Goal: Check status: Check status

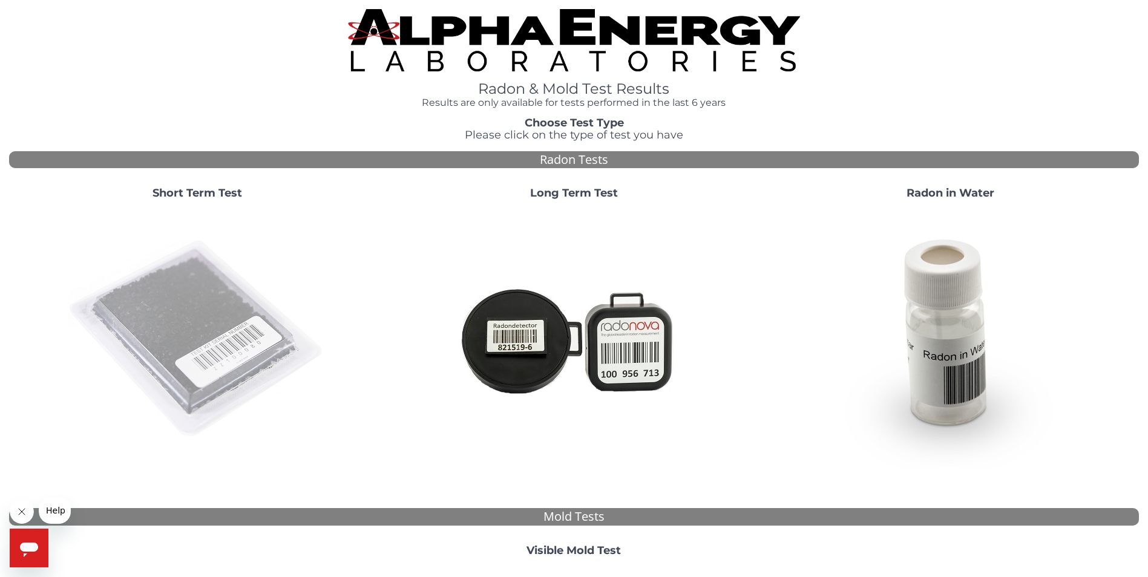
click at [167, 331] on img at bounding box center [197, 339] width 260 height 260
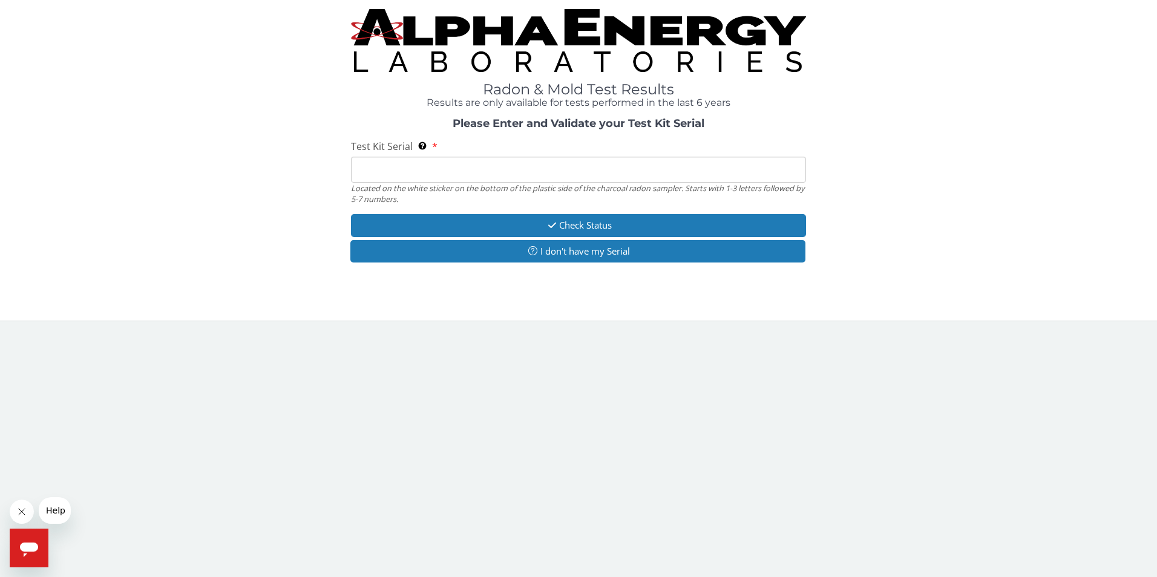
click at [419, 175] on input "Test Kit Serial Located on the white sticker on the bottom of the plastic side …" at bounding box center [579, 170] width 456 height 26
type input "fe461852"
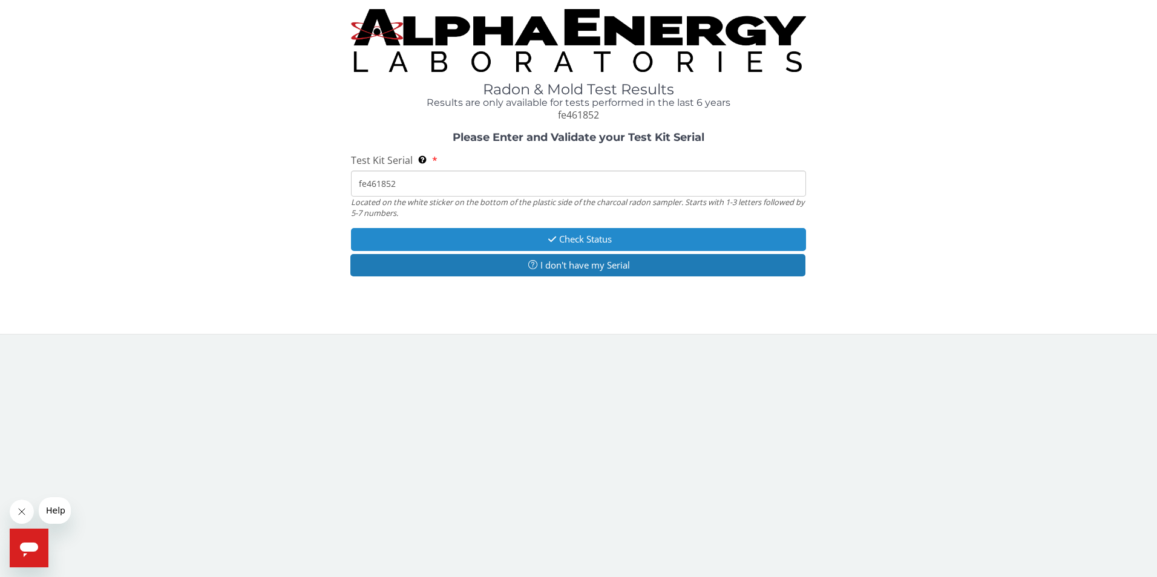
click at [605, 237] on button "Check Status" at bounding box center [579, 239] width 456 height 22
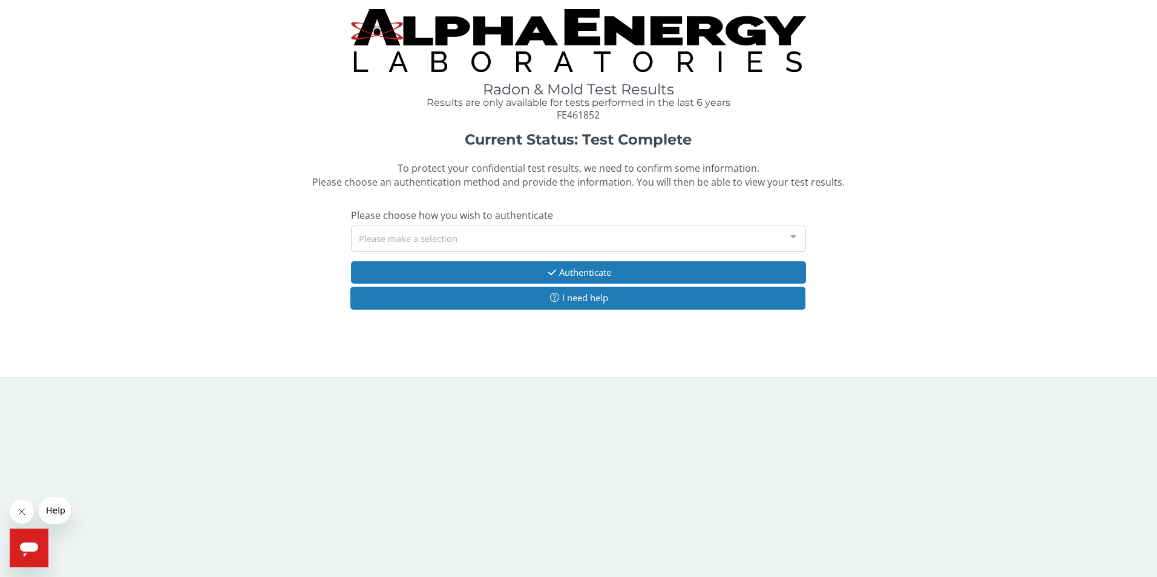
click at [794, 235] on div at bounding box center [793, 237] width 24 height 23
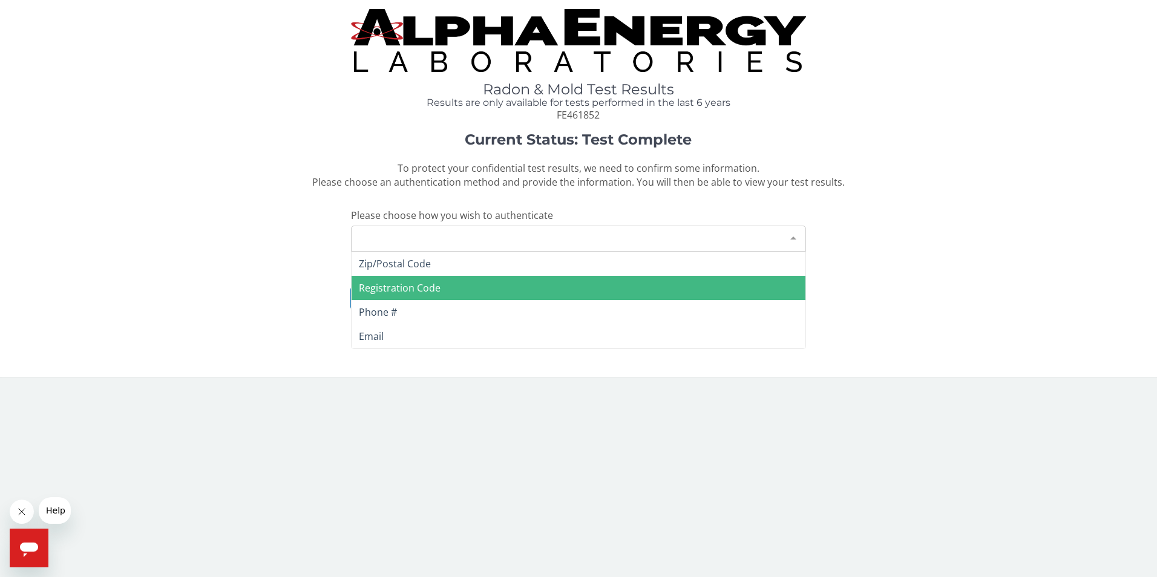
click at [432, 288] on span "Registration Code" at bounding box center [400, 287] width 82 height 13
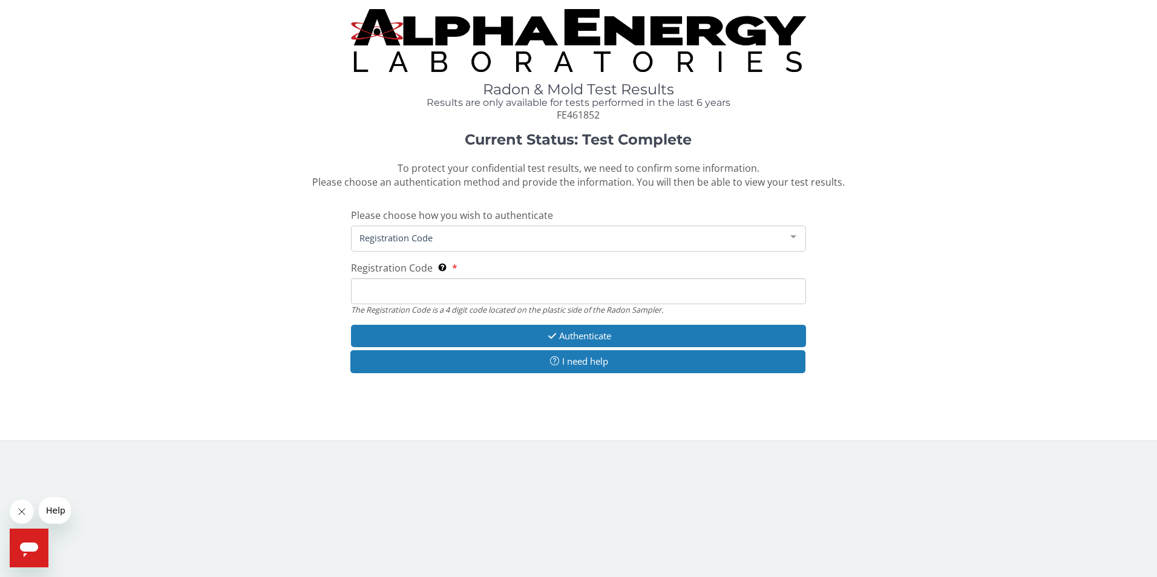
click at [461, 287] on input "Registration Code The Registration Code is a 4 digit code located on the plasti…" at bounding box center [579, 291] width 456 height 26
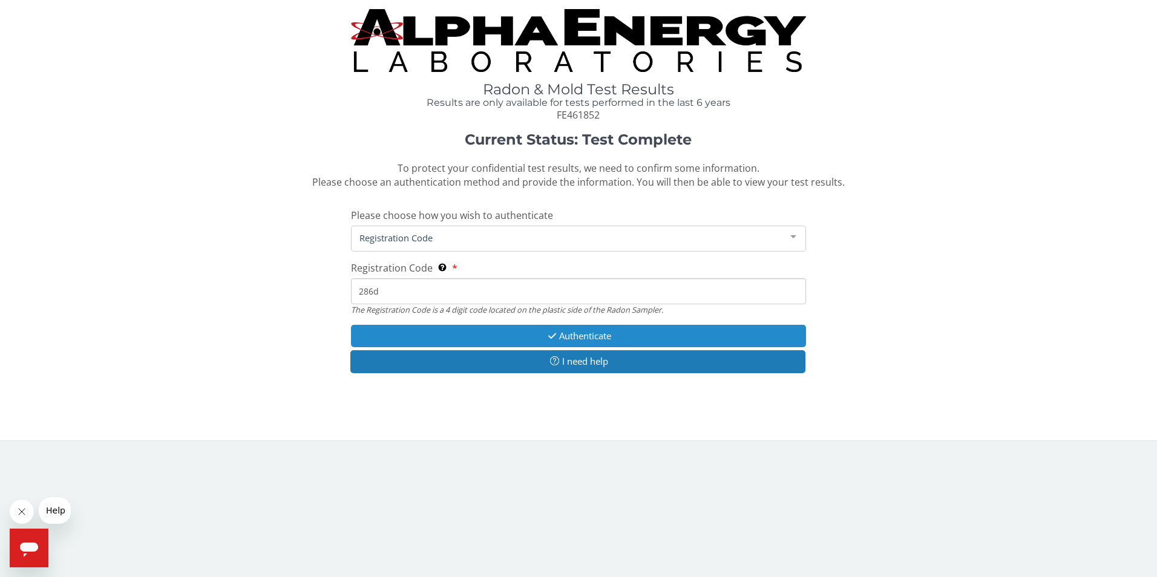
type input "286d"
click at [592, 337] on button "Authenticate" at bounding box center [579, 336] width 456 height 22
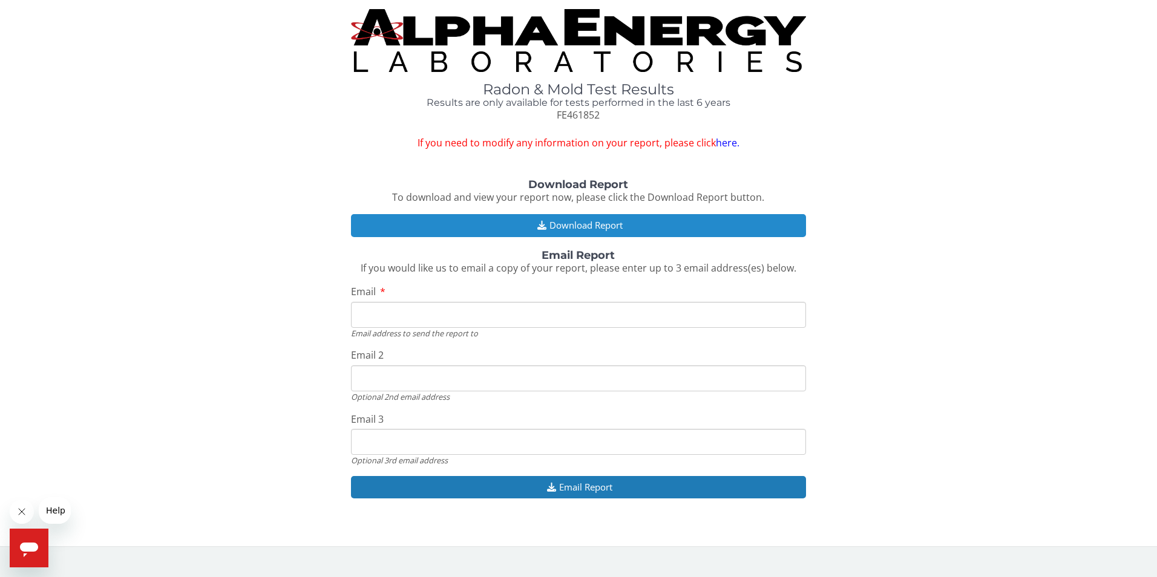
click at [588, 224] on button "Download Report" at bounding box center [579, 225] width 456 height 22
